Goal: Information Seeking & Learning: Learn about a topic

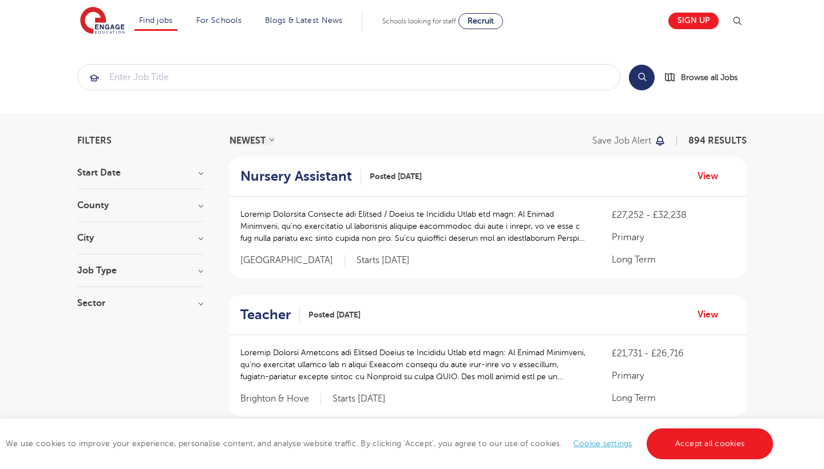
click at [150, 206] on h3 "County" at bounding box center [140, 205] width 126 height 9
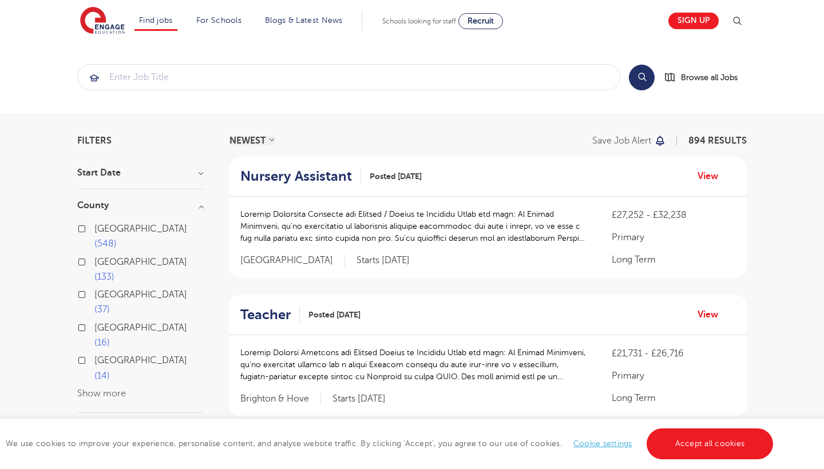
click at [128, 233] on label "[GEOGRAPHIC_DATA] 548" at bounding box center [148, 236] width 109 height 30
click at [102, 231] on input "[GEOGRAPHIC_DATA] 548" at bounding box center [97, 227] width 7 height 7
checkbox input "true"
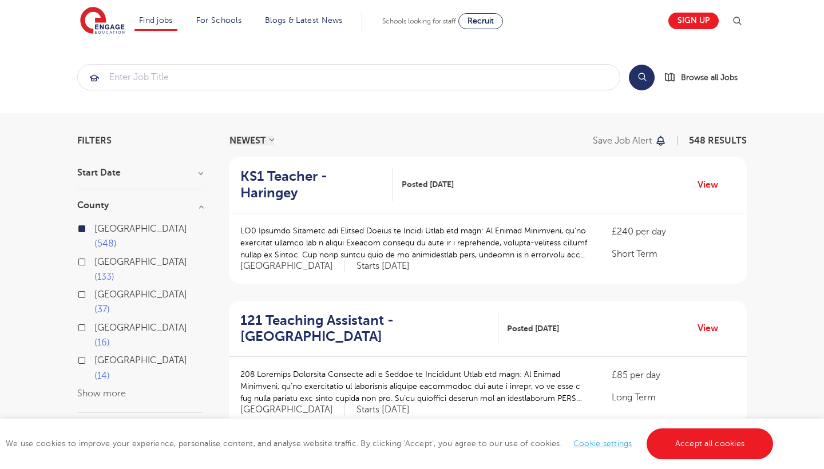
click at [187, 171] on h3 "Start Date" at bounding box center [140, 172] width 126 height 9
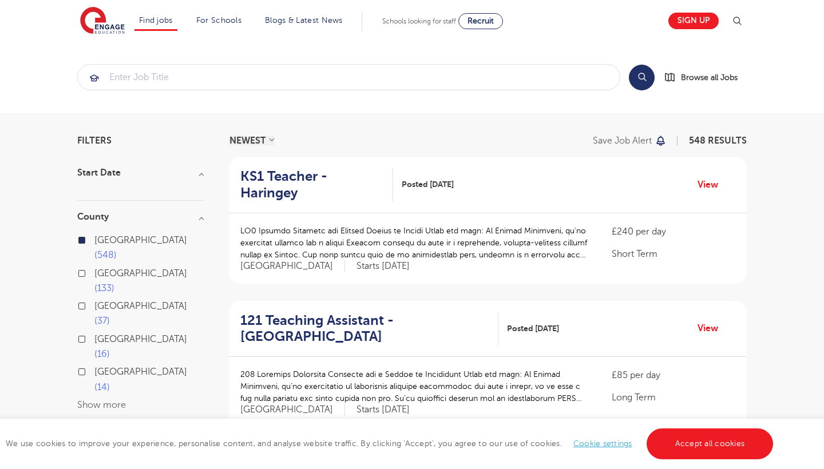
click at [179, 177] on h3 "Start Date" at bounding box center [140, 172] width 126 height 9
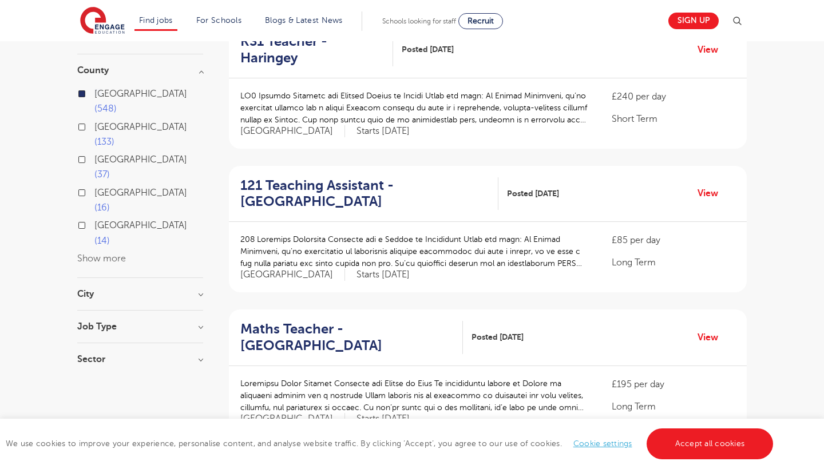
scroll to position [136, 0]
click at [136, 321] on h3 "Job Type" at bounding box center [140, 325] width 126 height 9
click at [193, 321] on h3 "Job Type" at bounding box center [140, 325] width 126 height 9
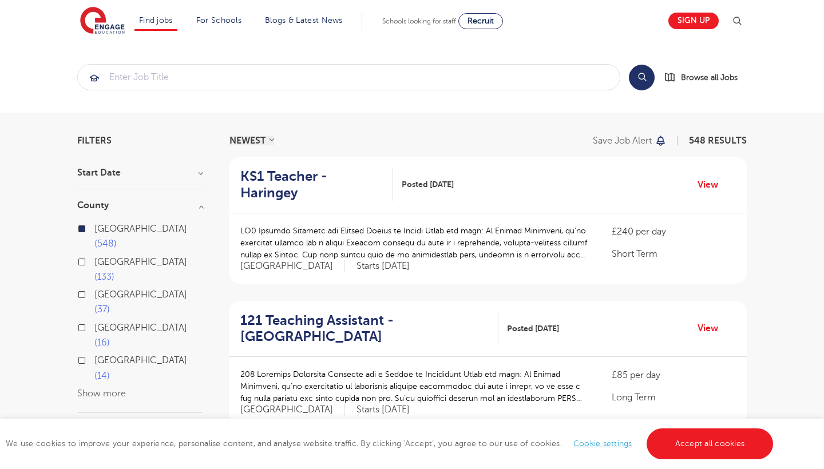
scroll to position [0, 0]
click at [267, 71] on input "search" at bounding box center [349, 77] width 542 height 25
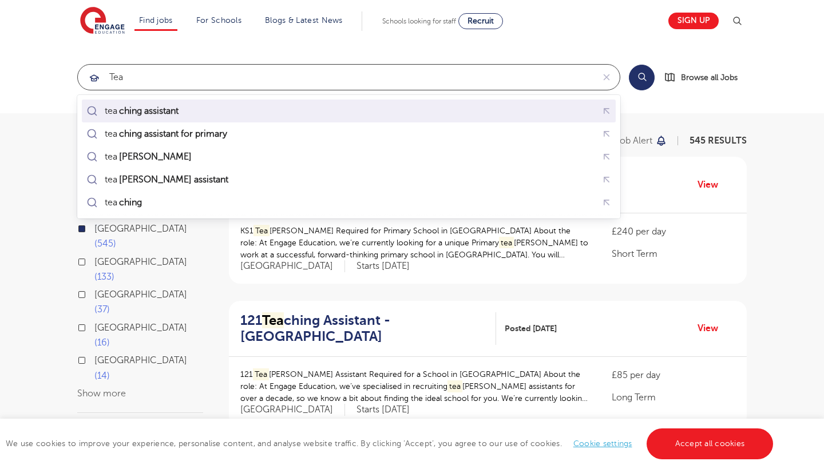
click at [153, 116] on mark "ching assistant" at bounding box center [148, 111] width 63 height 14
type input "teaching assistant"
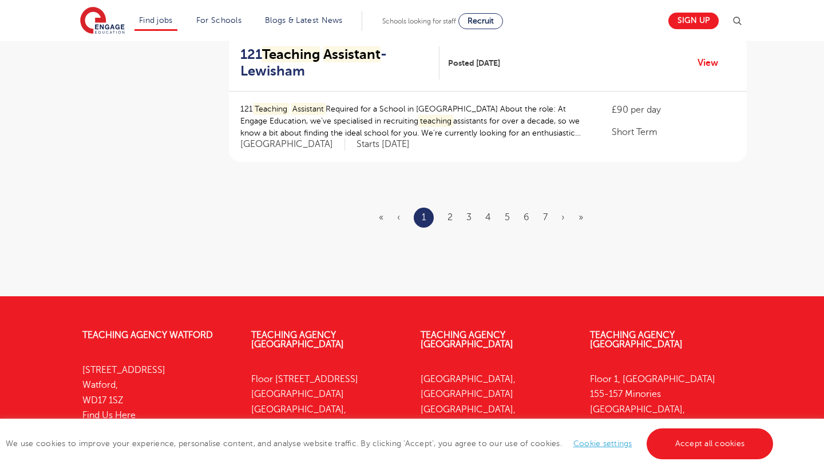
scroll to position [1418, 0]
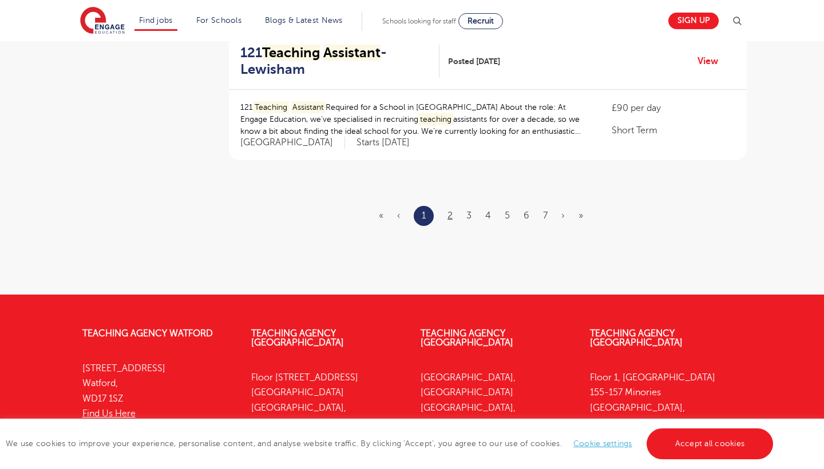
click at [448, 210] on link "2" at bounding box center [449, 215] width 5 height 10
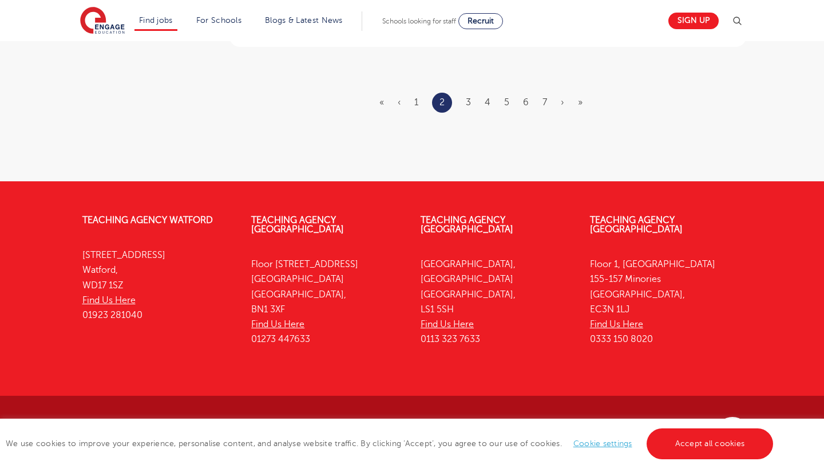
scroll to position [1531, 0]
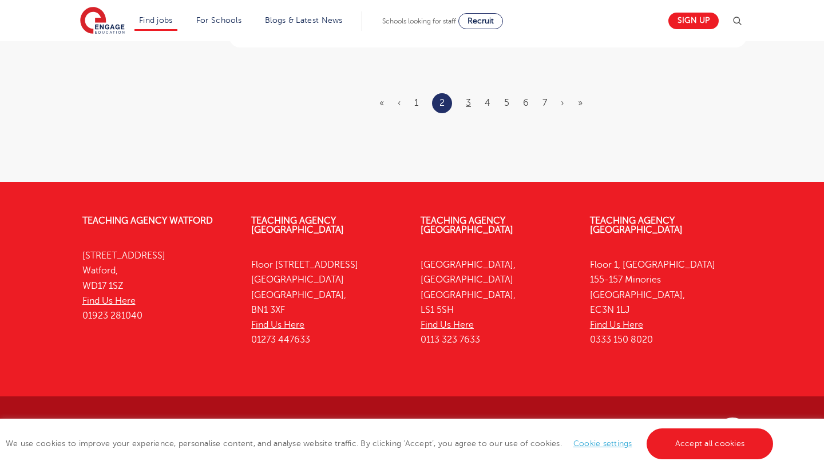
click at [469, 98] on link "3" at bounding box center [468, 103] width 5 height 10
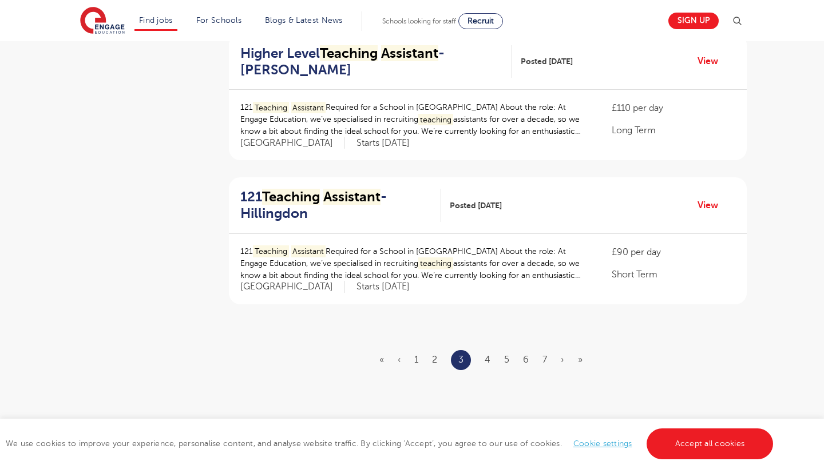
scroll to position [1277, 0]
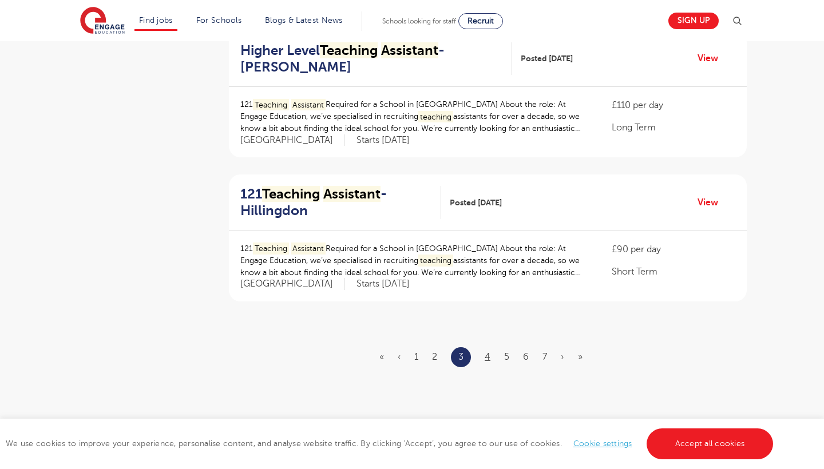
click at [487, 352] on link "4" at bounding box center [487, 357] width 6 height 10
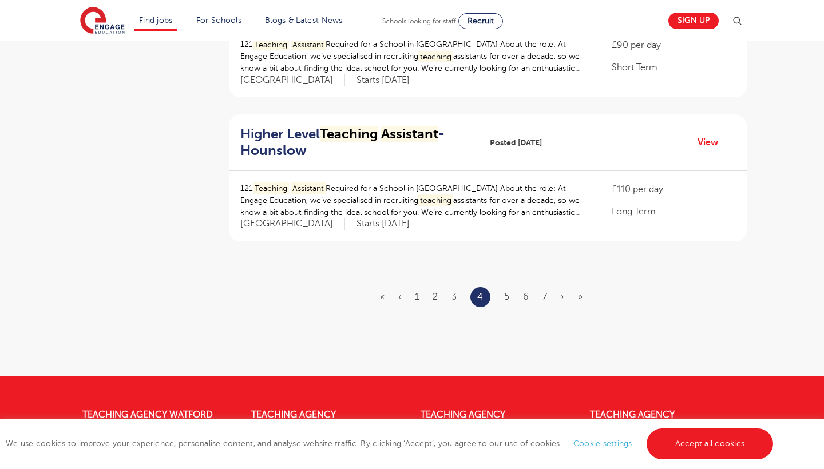
scroll to position [1346, 0]
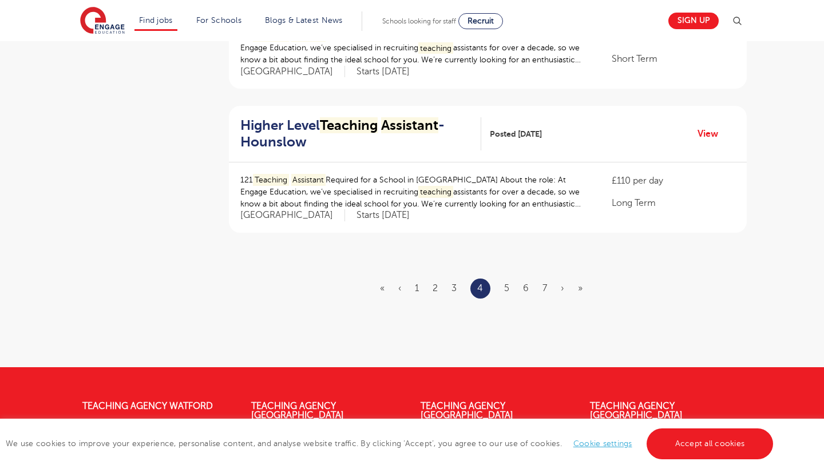
click at [503, 279] on ul "« ‹ 1 2 3 4 5 6 7 › »" at bounding box center [488, 289] width 216 height 20
click at [505, 283] on link "5" at bounding box center [506, 288] width 5 height 10
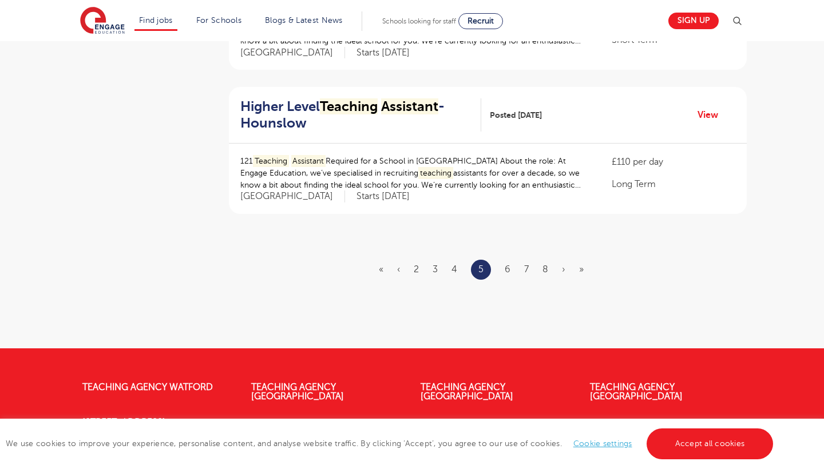
scroll to position [1366, 0]
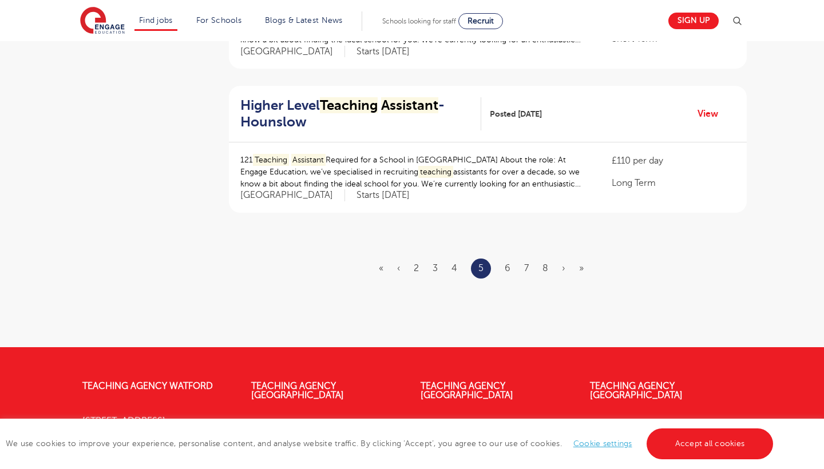
click at [503, 259] on ul "« ‹ 2 3 4 5 6 7 8 › »" at bounding box center [488, 269] width 218 height 20
click at [507, 263] on link "6" at bounding box center [507, 268] width 6 height 10
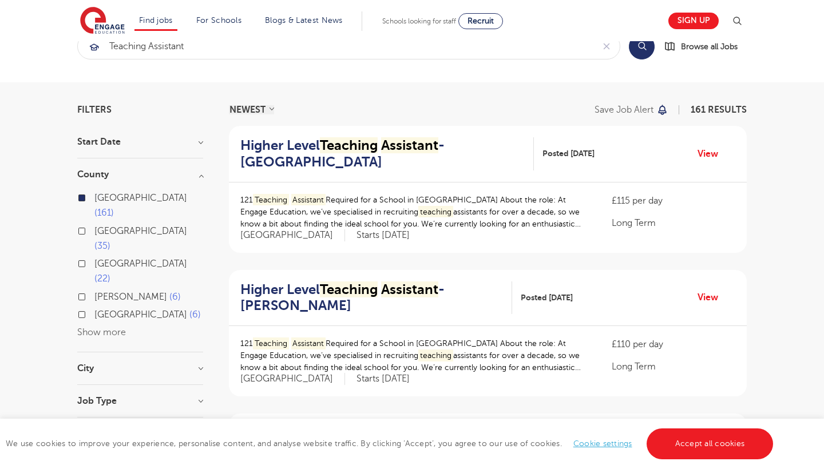
scroll to position [59, 0]
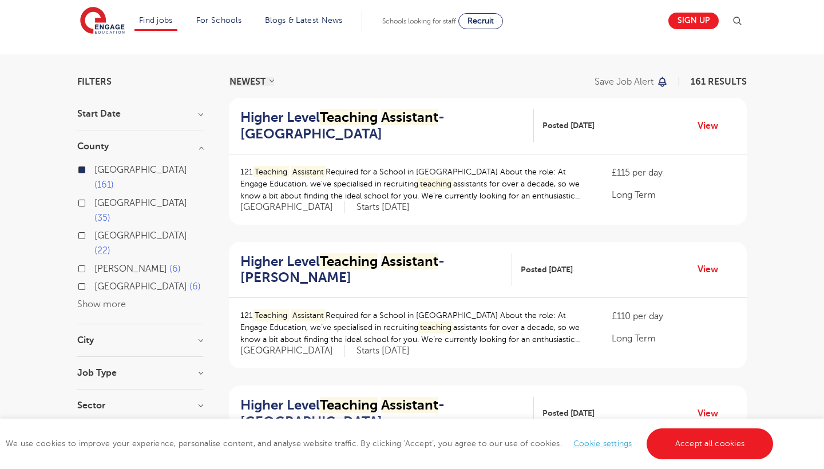
click at [142, 288] on section "Start Date County [GEOGRAPHIC_DATA] 161 [GEOGRAPHIC_DATA] 35 [GEOGRAPHIC_DATA] …" at bounding box center [140, 265] width 126 height 312
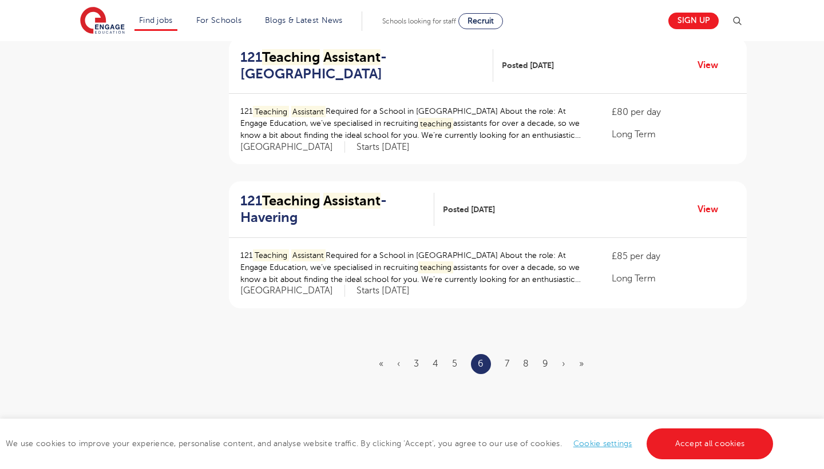
scroll to position [1272, 0]
